Goal: Transaction & Acquisition: Obtain resource

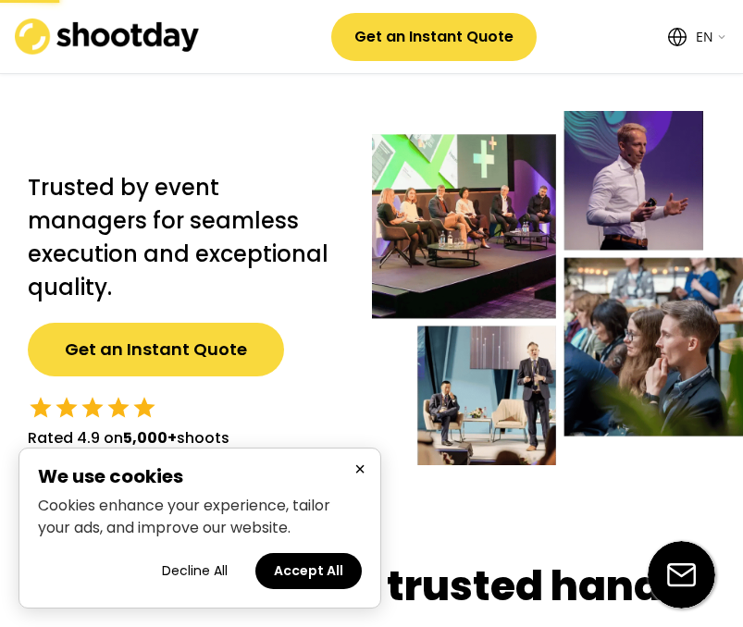
select select ""en""
click at [317, 577] on button "Accept All" at bounding box center [308, 571] width 106 height 36
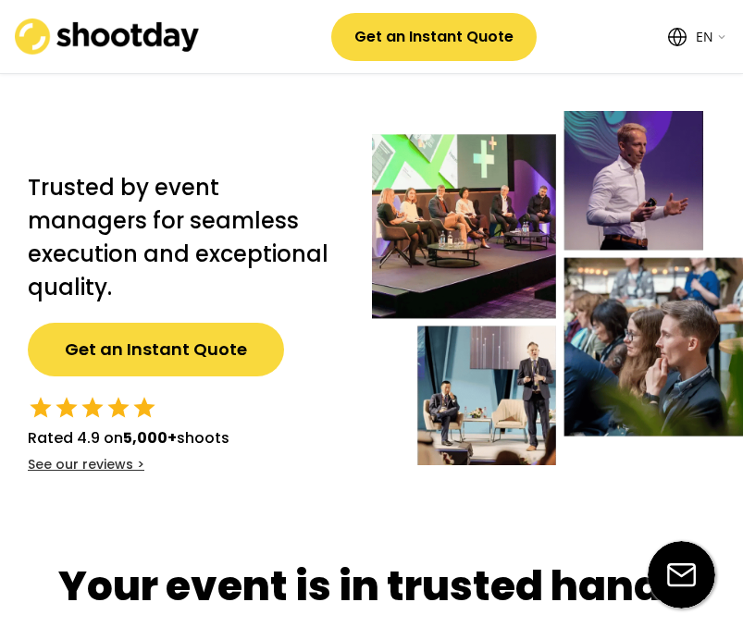
click at [201, 347] on button "Get an Instant Quote" at bounding box center [156, 350] width 256 height 54
